Goal: Navigation & Orientation: Find specific page/section

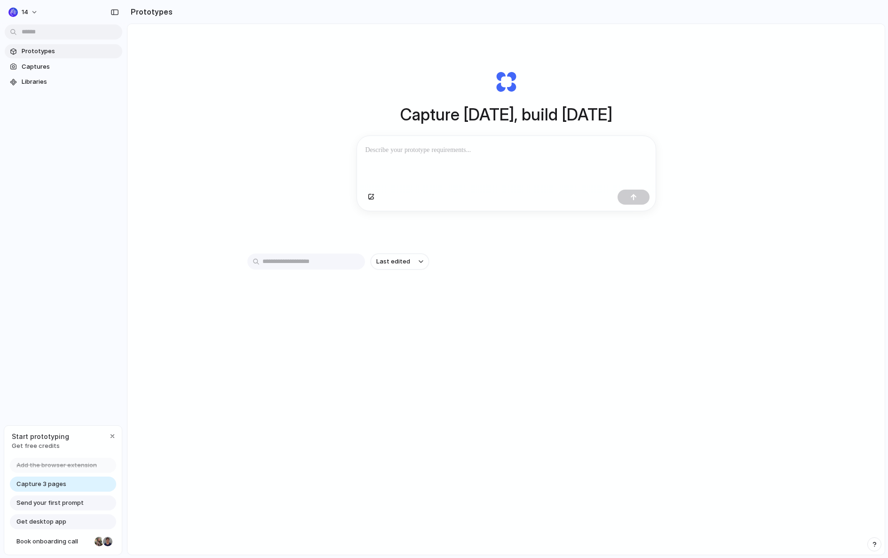
click at [738, 124] on div "Capture [DATE], build [DATE] Clone web app Clone screenshot Start from existing…" at bounding box center [505, 314] width 757 height 580
click at [57, 66] on span "Captures" at bounding box center [70, 66] width 97 height 9
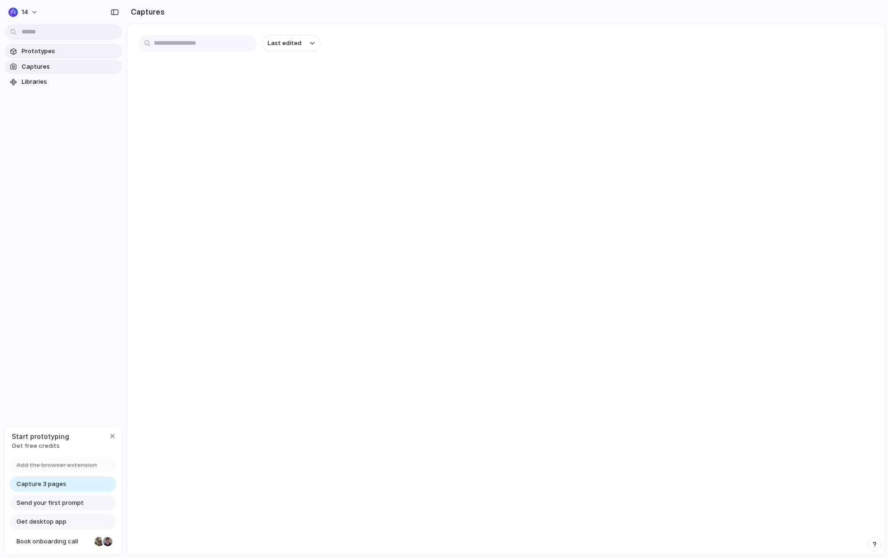
click at [51, 50] on span "Prototypes" at bounding box center [70, 51] width 97 height 9
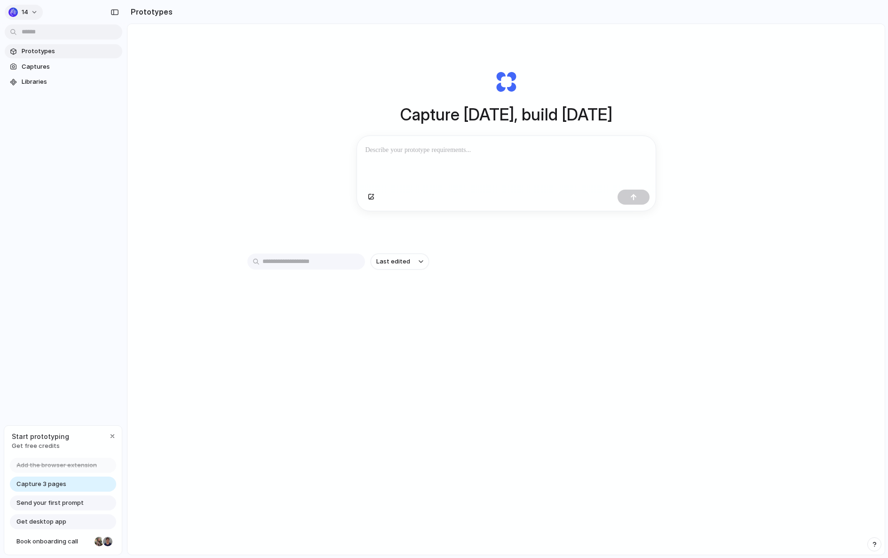
click at [28, 6] on button "14" at bounding box center [24, 12] width 38 height 15
click at [28, 6] on div "Settings Invite members Change theme Sign out" at bounding box center [444, 279] width 888 height 558
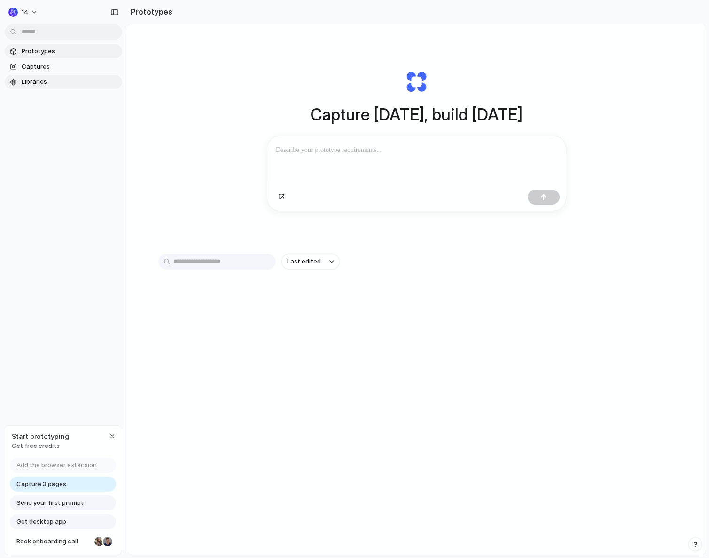
click at [71, 82] on span "Libraries" at bounding box center [70, 81] width 97 height 9
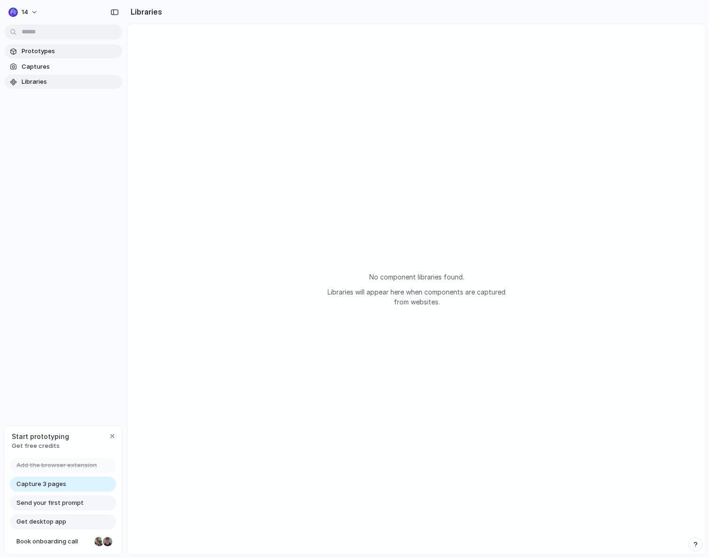
click at [66, 47] on span "Prototypes" at bounding box center [70, 51] width 97 height 9
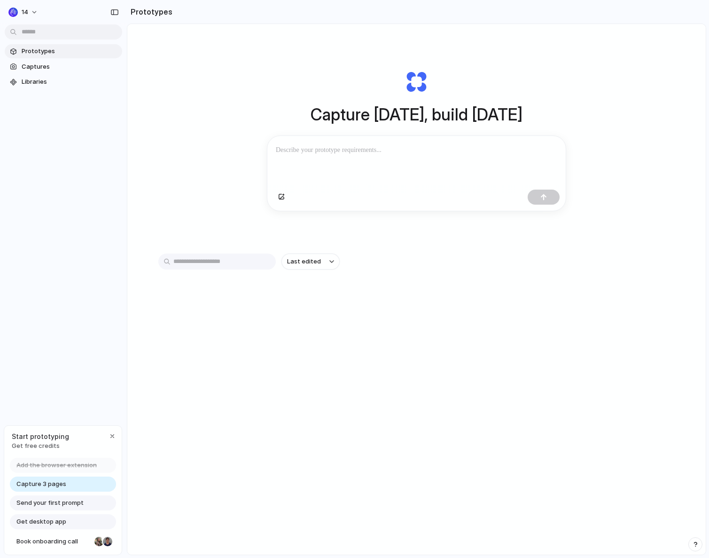
click at [481, 330] on div "Last edited" at bounding box center [416, 294] width 517 height 83
click at [433, 383] on div "Capture [DATE], build [DATE] Clone web app Clone screenshot Start from existing…" at bounding box center [416, 314] width 579 height 580
